Goal: Information Seeking & Learning: Understand process/instructions

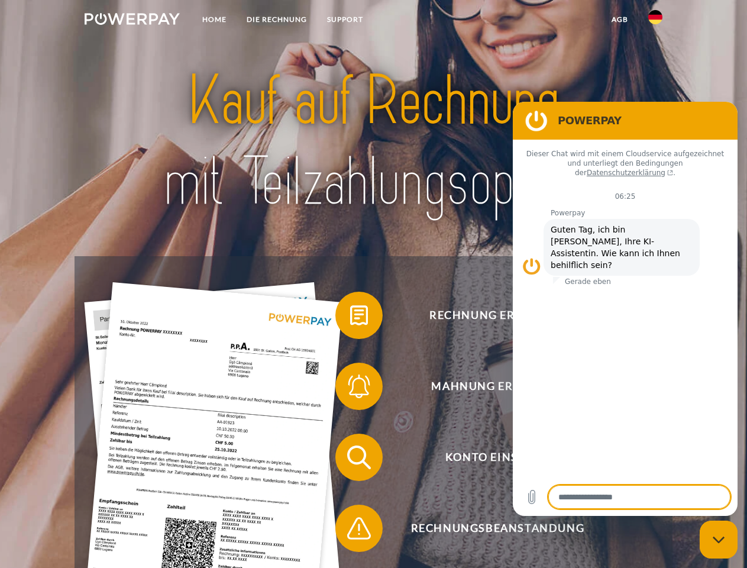
click at [132, 21] on img at bounding box center [132, 19] width 95 height 12
click at [655, 21] on img at bounding box center [655, 17] width 14 height 14
click at [619, 20] on link "agb" at bounding box center [619, 19] width 37 height 21
click at [350, 318] on span at bounding box center [341, 315] width 59 height 59
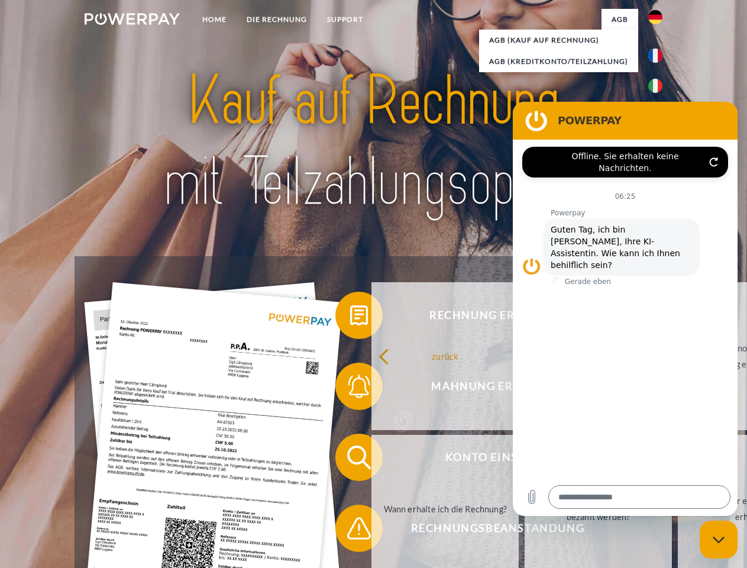
click at [360, 389] on div "zurück Warum habe ich eine Rechnung erhalten? Was habe ich noch offen, ist mein…" at bounding box center [599, 432] width 478 height 305
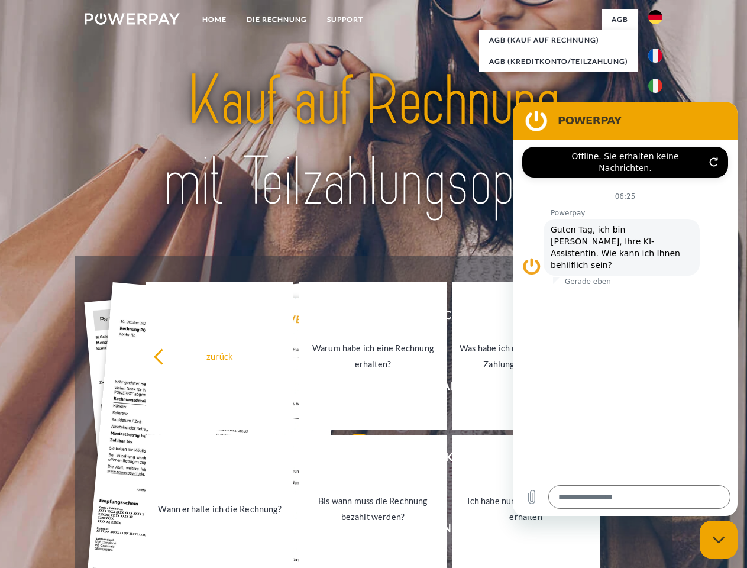
click at [350, 459] on link "Bis wann muss die Rechnung bezahlt werden?" at bounding box center [372, 509] width 147 height 148
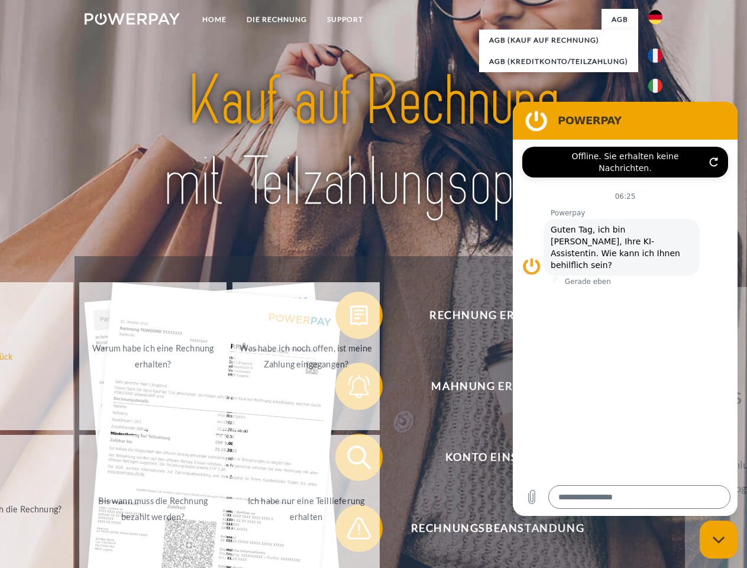
click at [350, 530] on span at bounding box center [341, 527] width 59 height 59
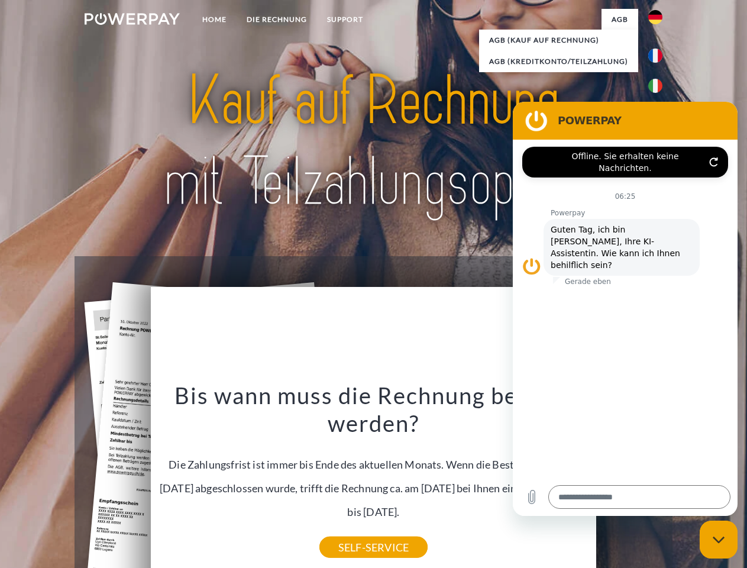
click at [718, 539] on icon "Messaging-Fenster schließen" at bounding box center [719, 540] width 12 height 8
type textarea "*"
